Goal: Find specific page/section: Find specific page/section

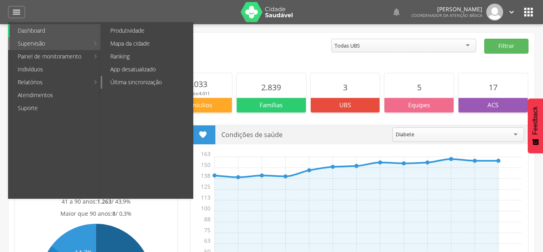
click at [156, 79] on link "Última sincronização" at bounding box center [147, 82] width 91 height 13
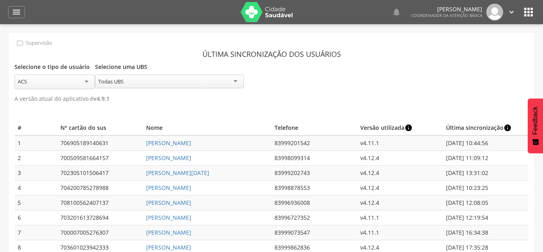
click at [256, 13] on img at bounding box center [267, 12] width 52 height 20
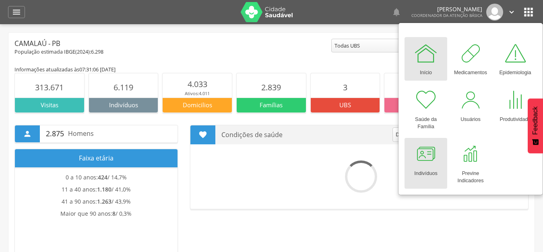
click at [429, 160] on div at bounding box center [426, 154] width 24 height 24
